Goal: Information Seeking & Learning: Learn about a topic

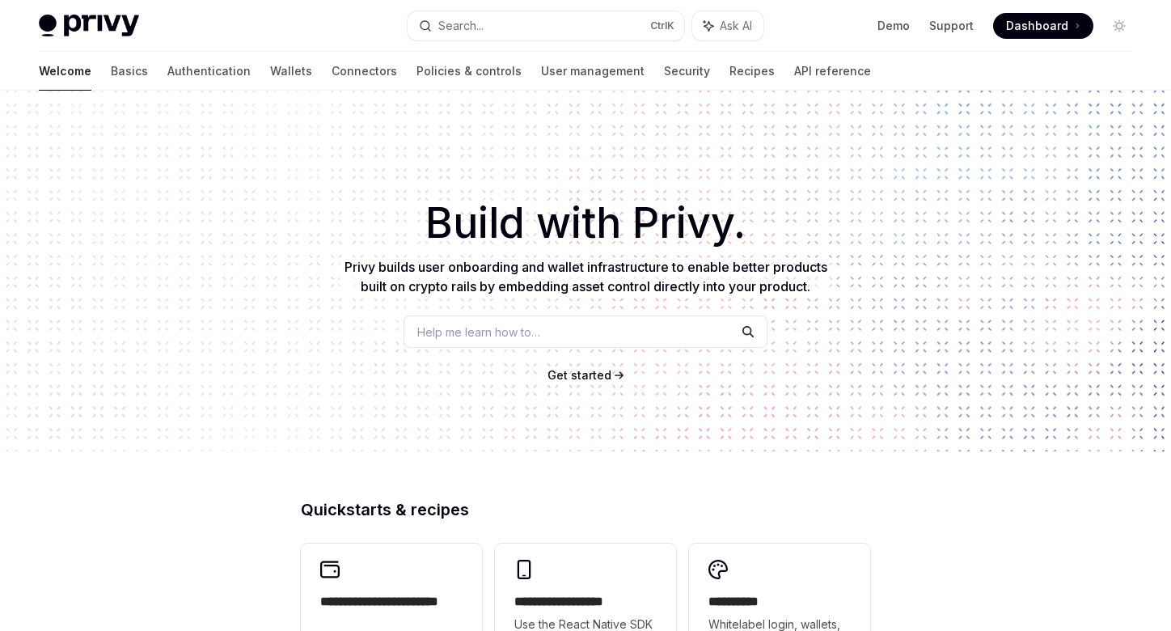
scroll to position [666, 0]
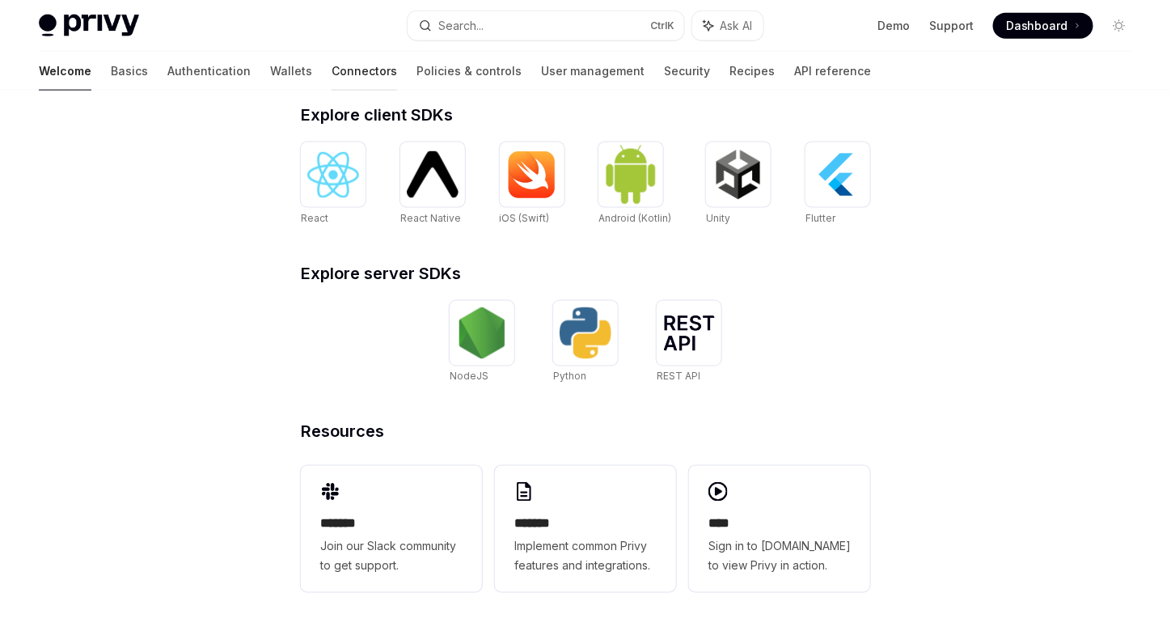
click at [331, 76] on link "Connectors" at bounding box center [363, 71] width 65 height 39
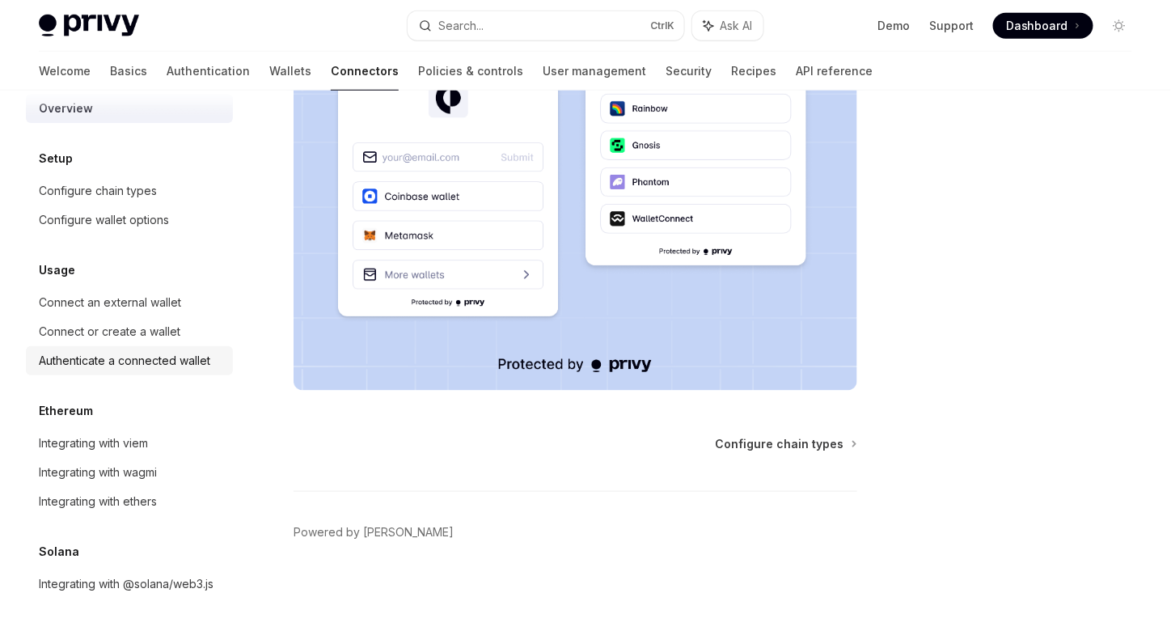
scroll to position [42, 0]
click at [154, 433] on div "Integrating with viem" at bounding box center [131, 442] width 184 height 19
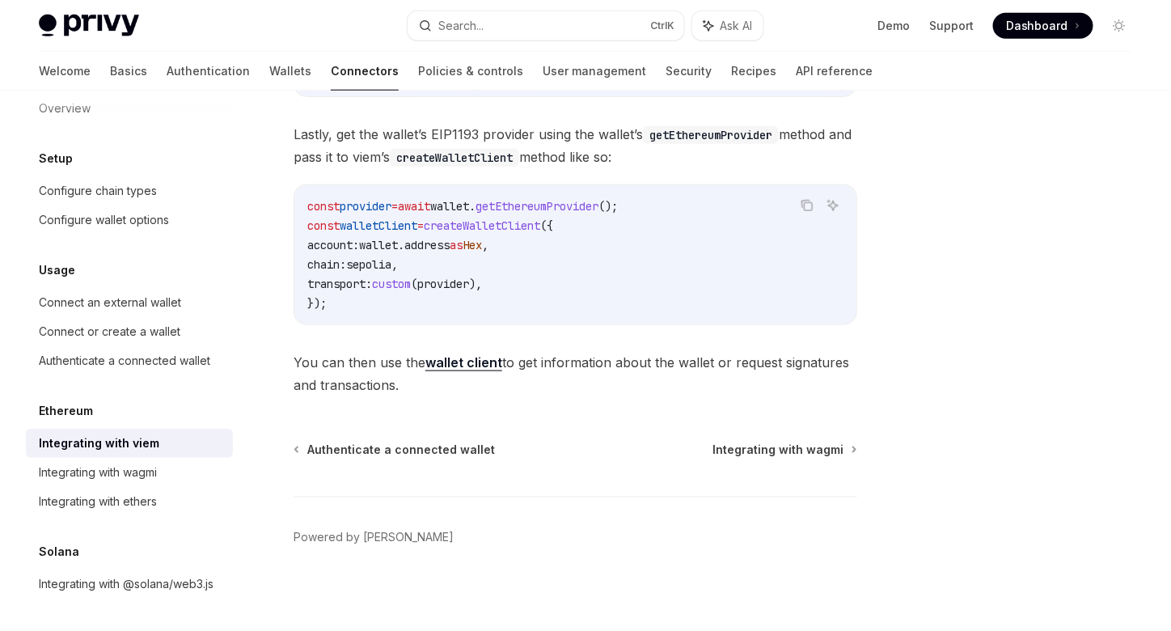
scroll to position [508, 0]
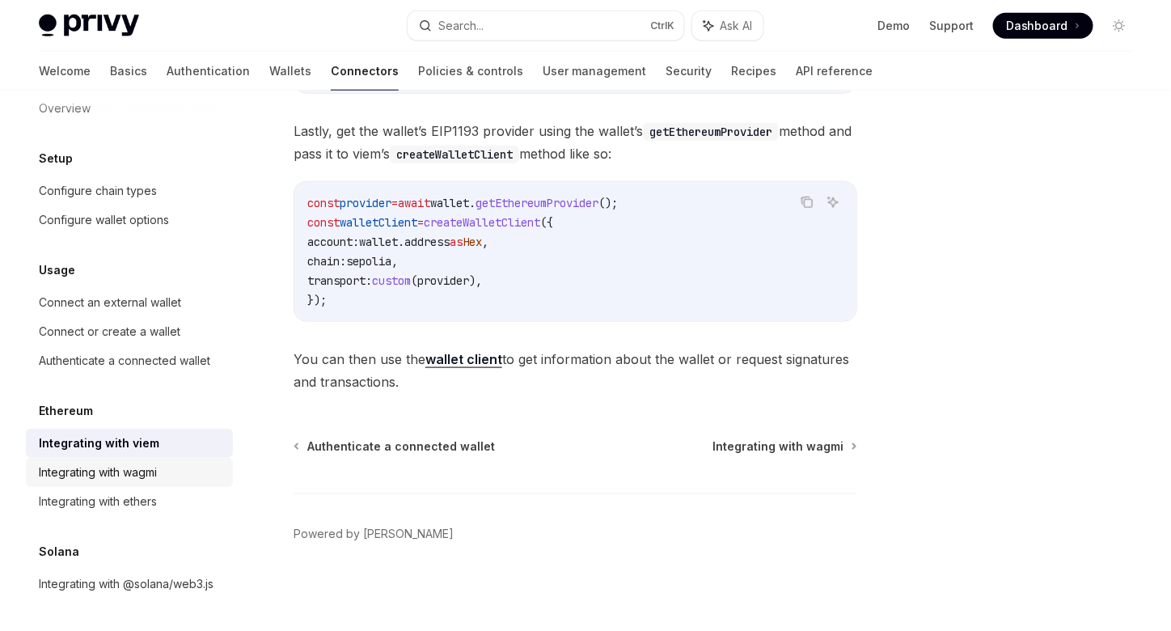
click at [123, 462] on div "Integrating with wagmi" at bounding box center [98, 471] width 118 height 19
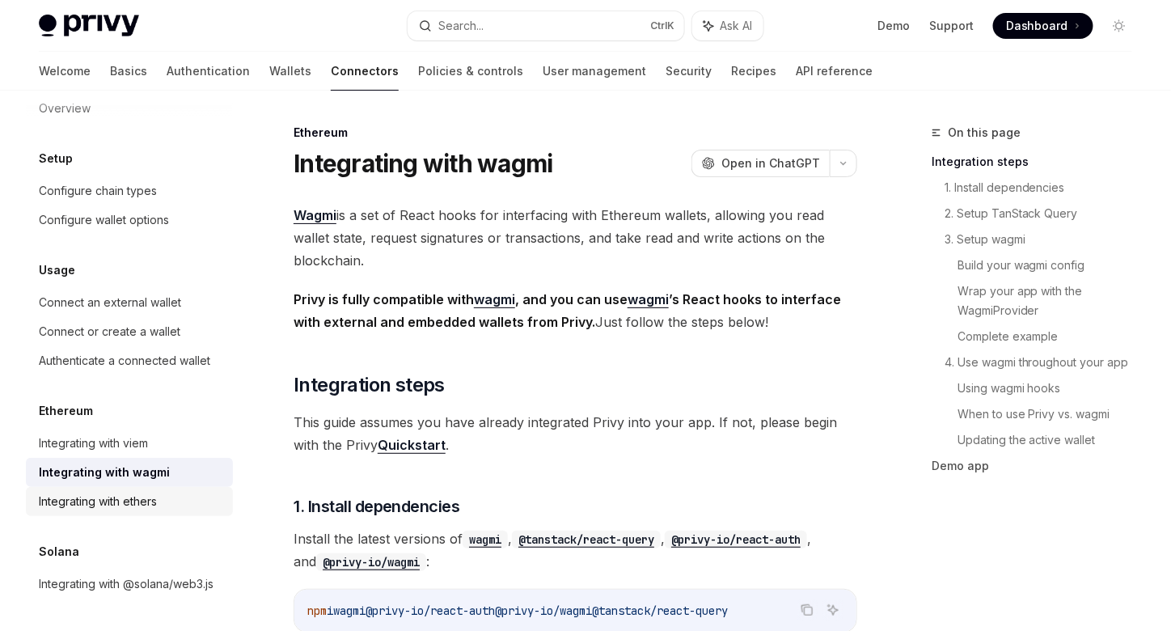
click at [128, 492] on div "Integrating with ethers" at bounding box center [98, 501] width 118 height 19
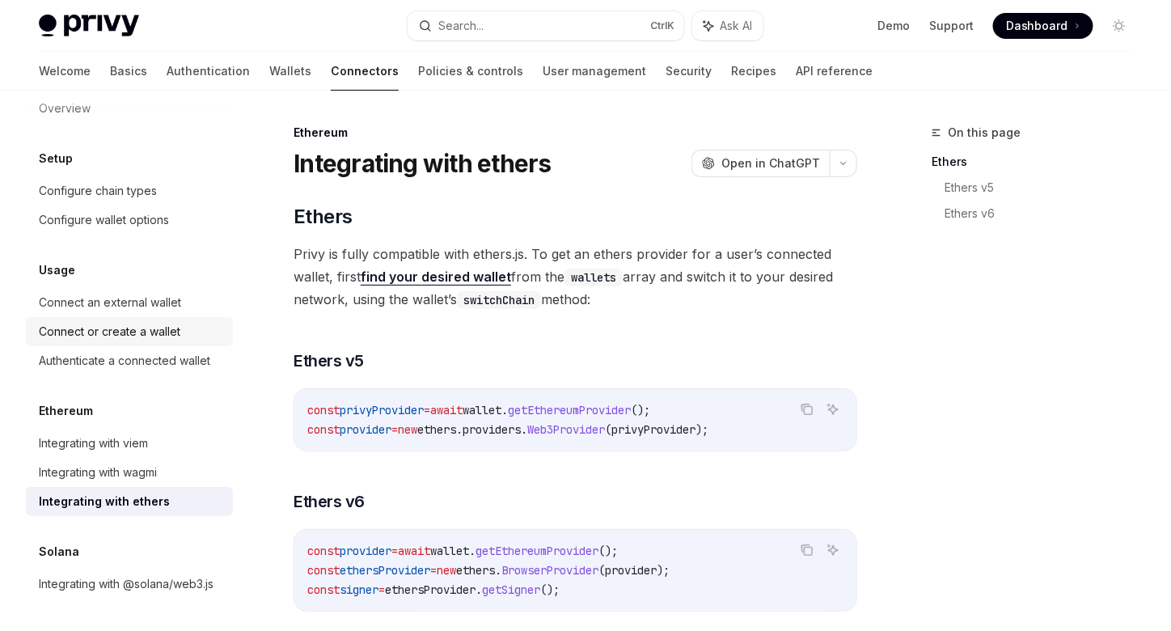
click at [175, 322] on div "Connect or create a wallet" at bounding box center [109, 331] width 141 height 19
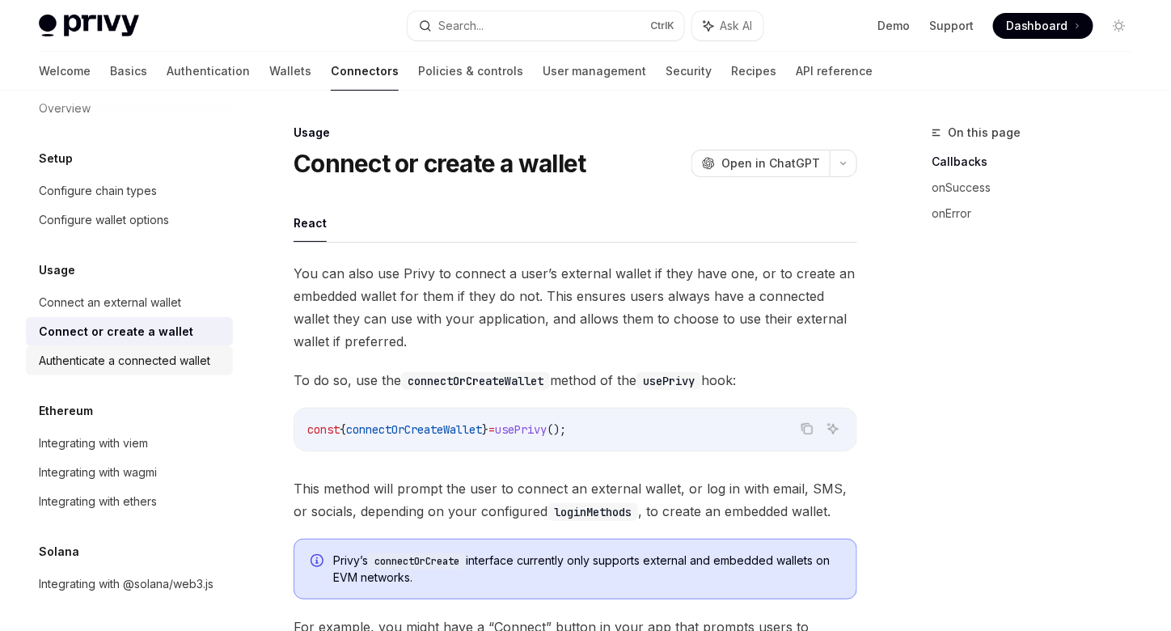
click at [158, 351] on div "Authenticate a connected wallet" at bounding box center [124, 360] width 171 height 19
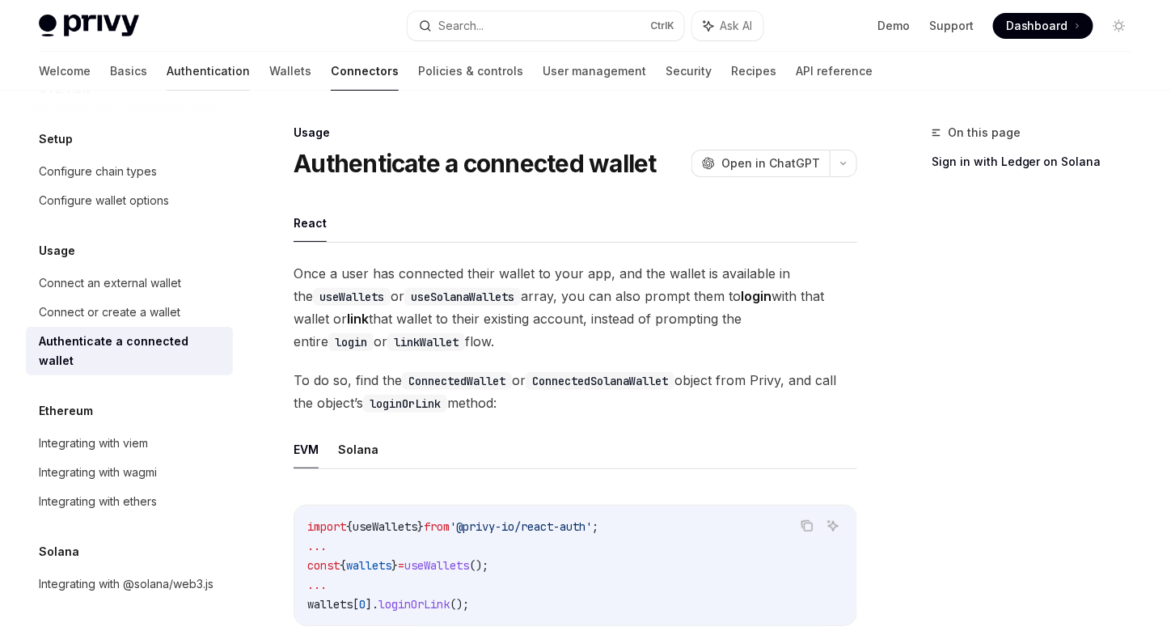
click at [167, 77] on link "Authentication" at bounding box center [208, 71] width 83 height 39
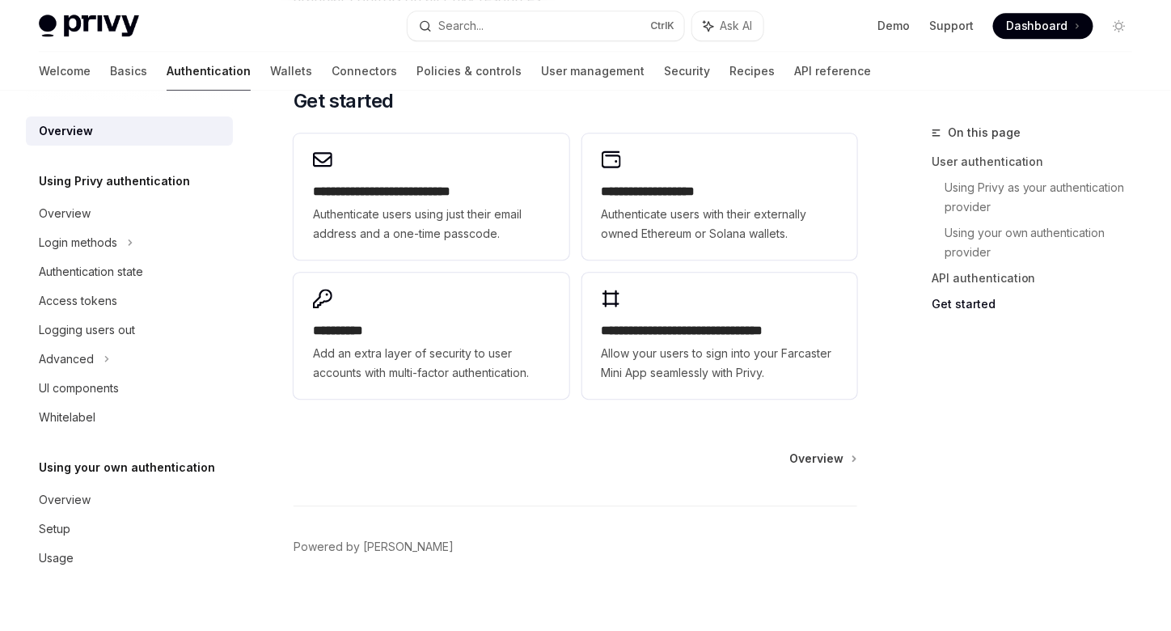
scroll to position [1397, 0]
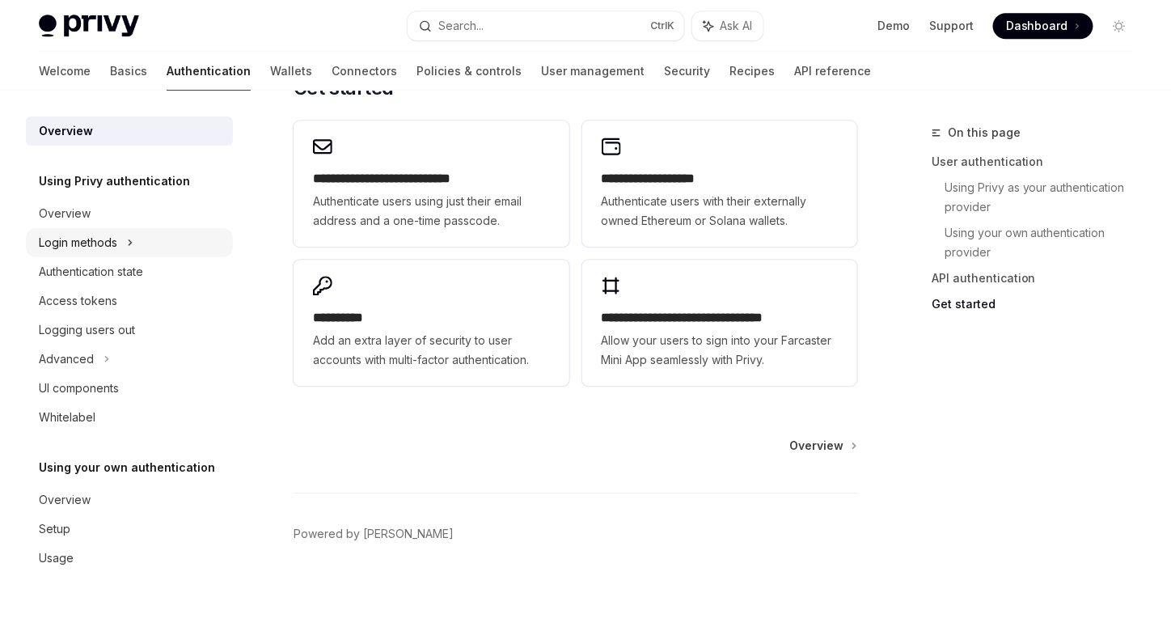
click at [202, 240] on div "Login methods" at bounding box center [129, 242] width 207 height 29
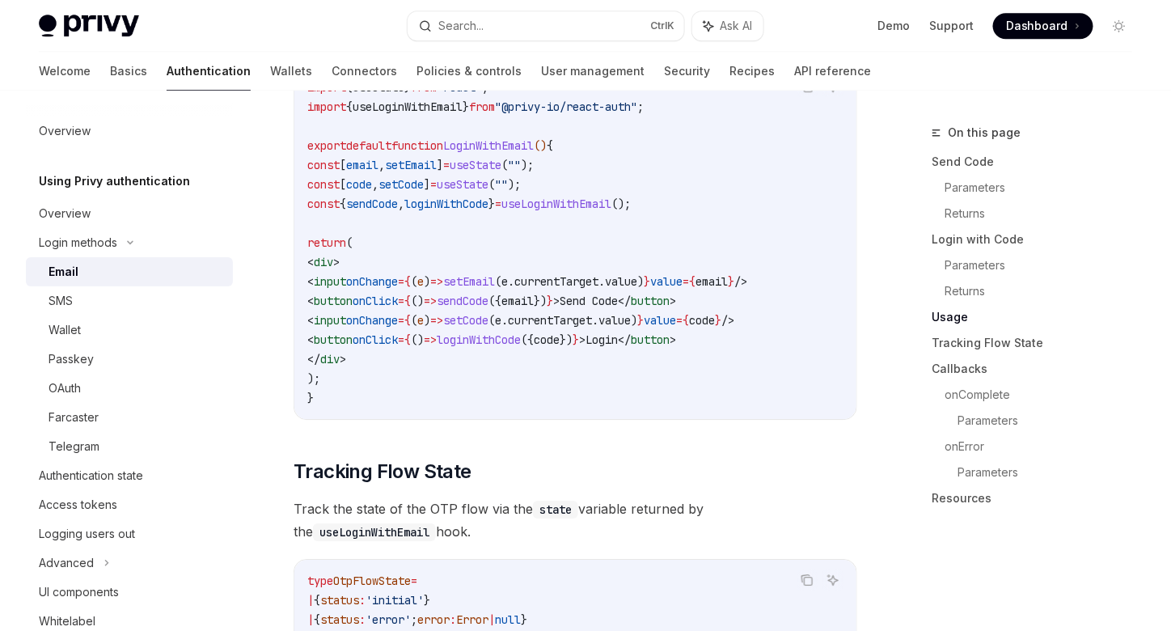
scroll to position [1455, 0]
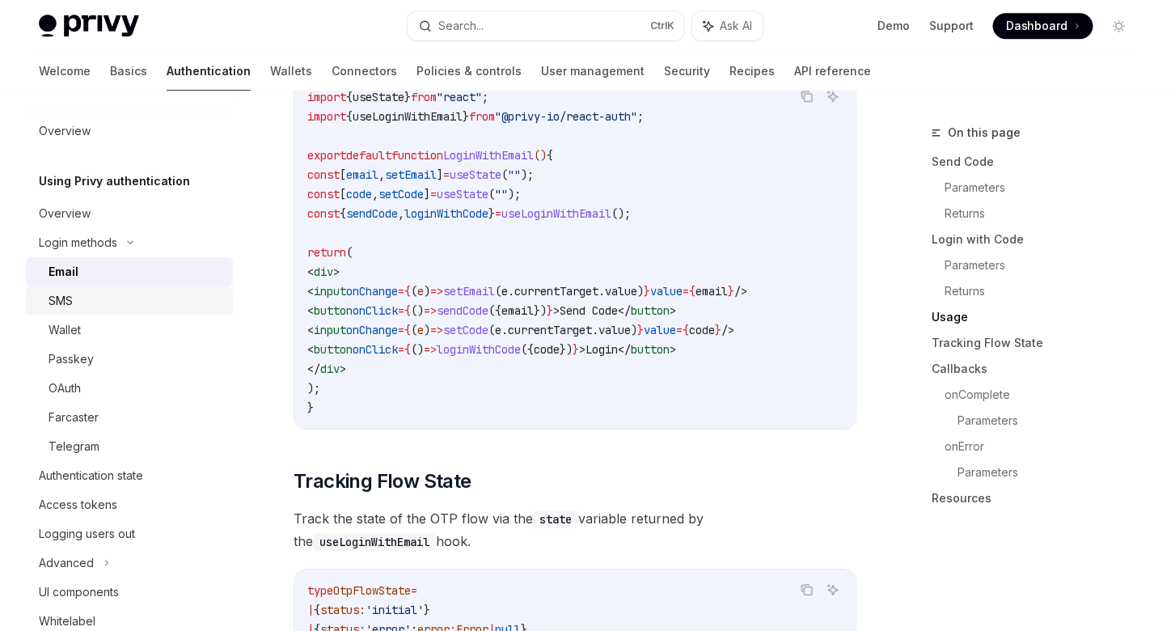
click at [131, 314] on link "SMS" at bounding box center [129, 300] width 207 height 29
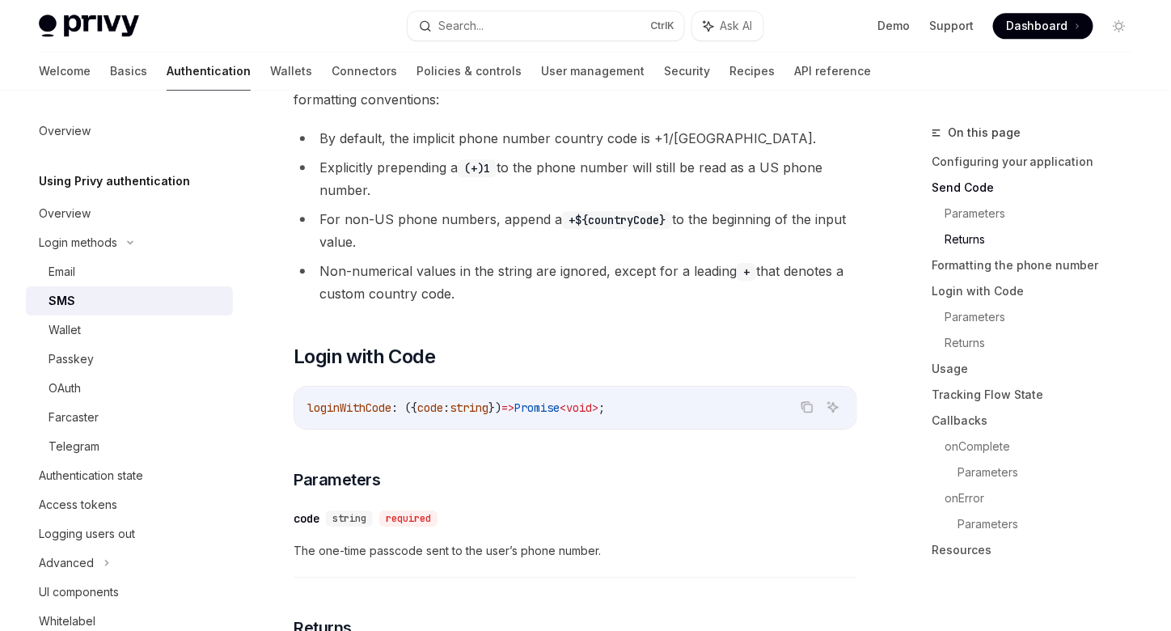
scroll to position [1536, 0]
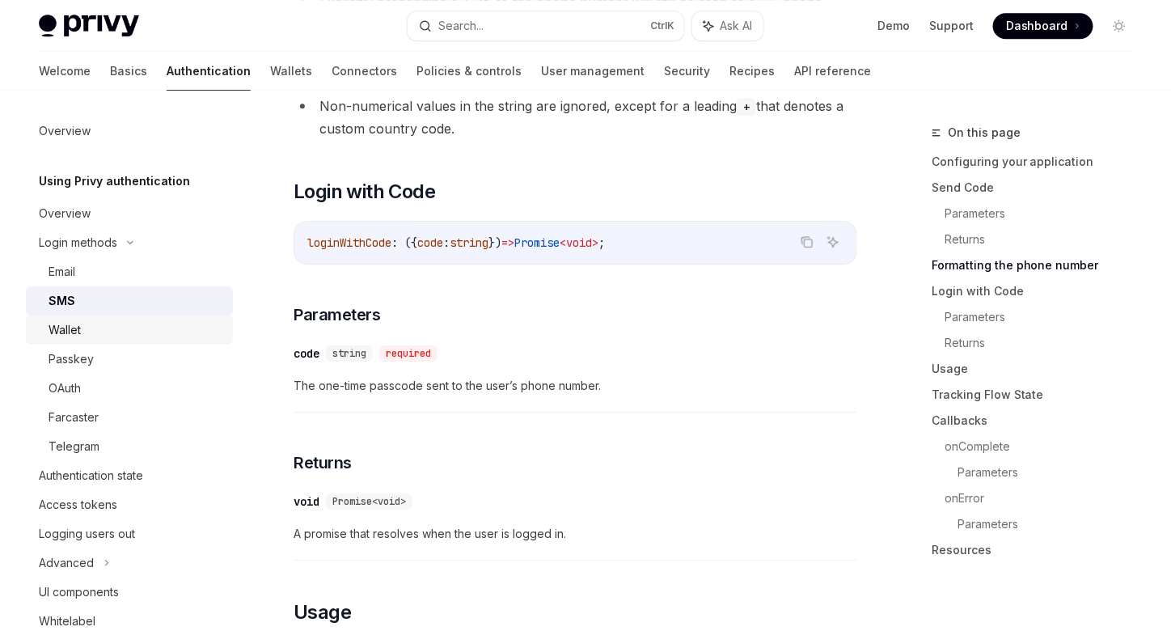
click at [184, 337] on div "Wallet" at bounding box center [136, 329] width 175 height 19
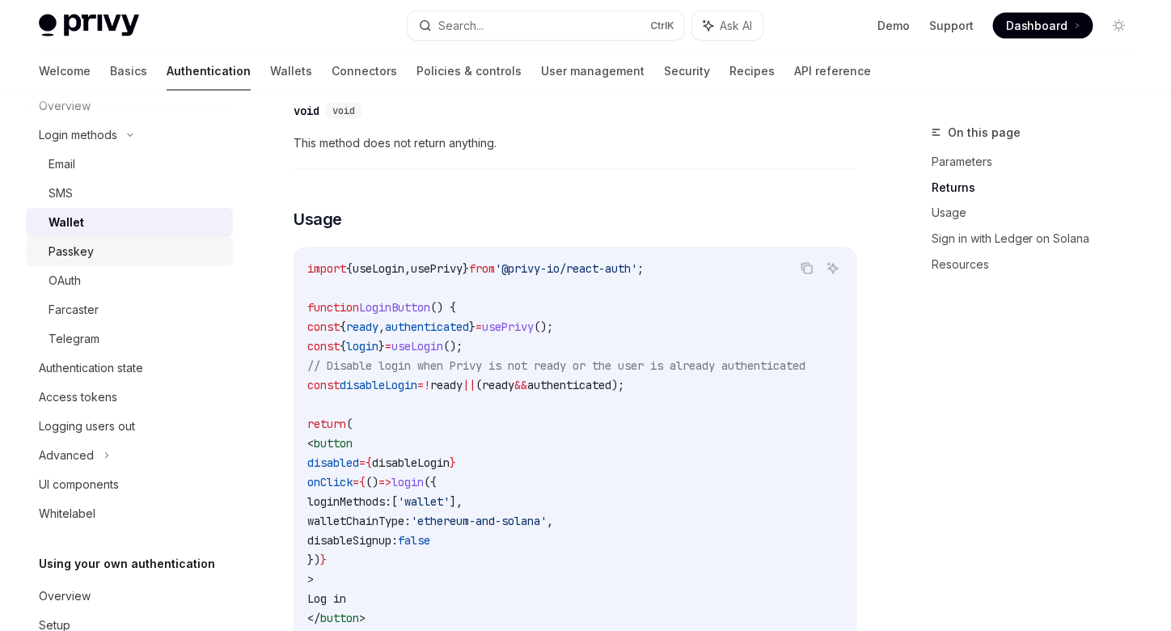
scroll to position [178, 0]
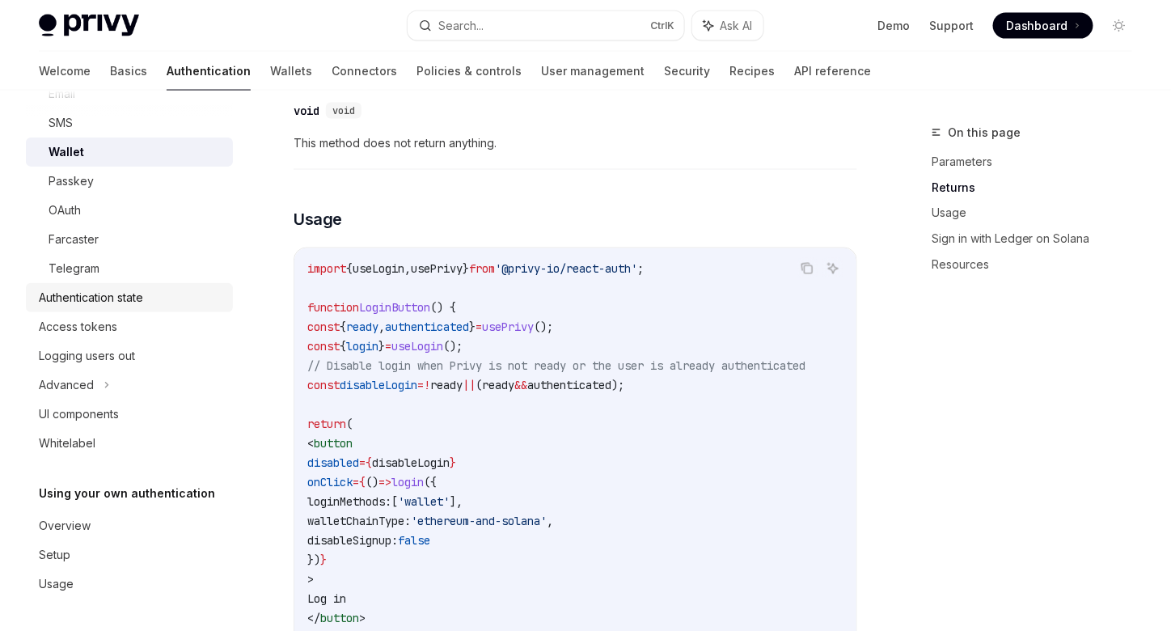
click at [156, 309] on link "Authentication state" at bounding box center [129, 297] width 207 height 29
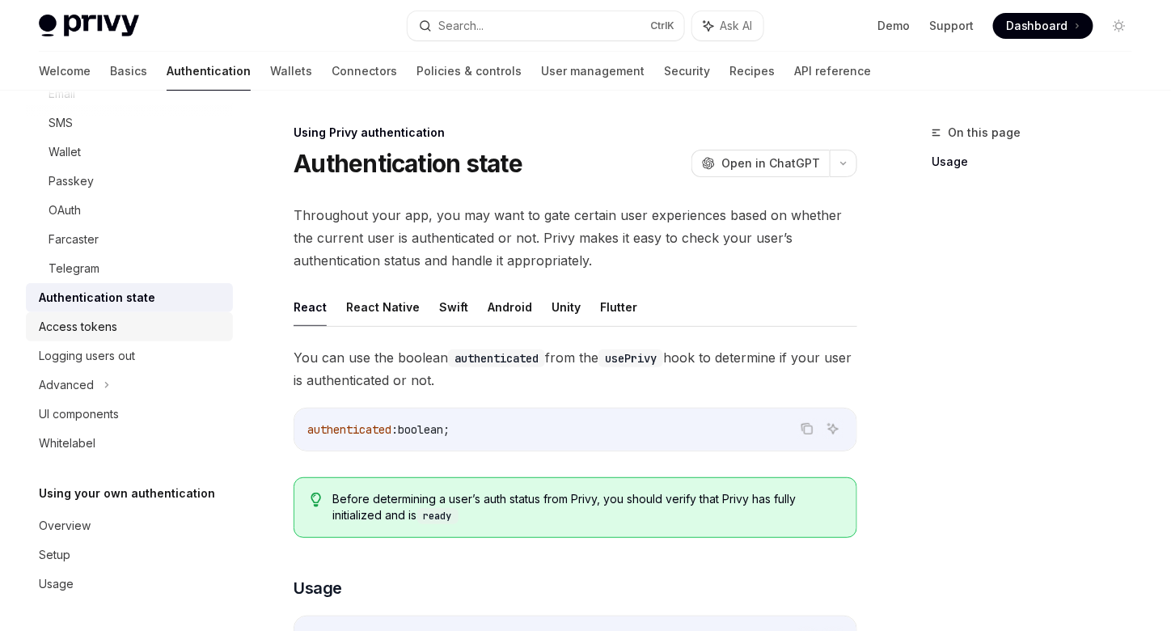
click at [116, 318] on div "Access tokens" at bounding box center [78, 326] width 78 height 19
type textarea "*"
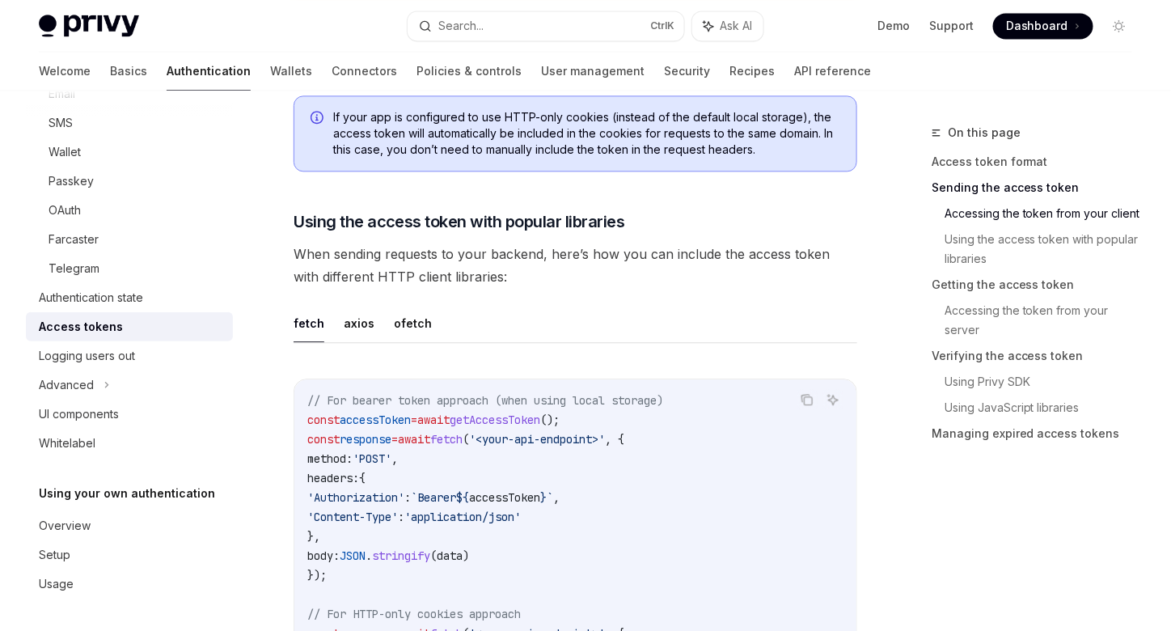
scroll to position [1213, 0]
